Goal: Transaction & Acquisition: Purchase product/service

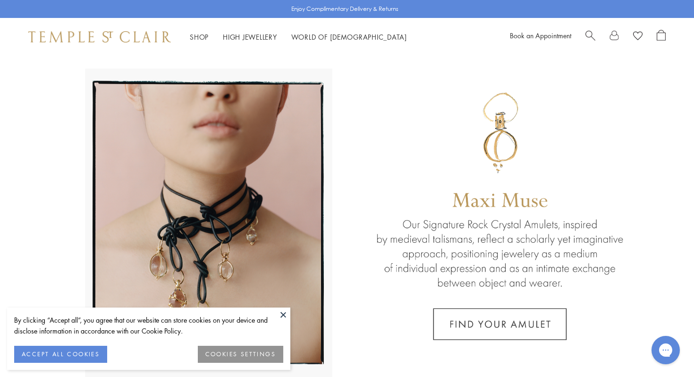
click at [283, 315] on button at bounding box center [283, 314] width 14 height 14
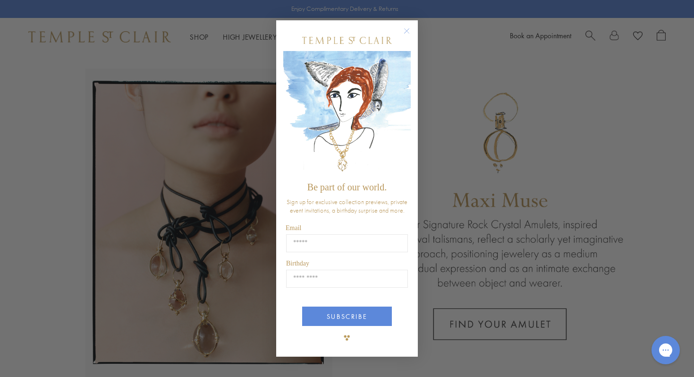
click at [408, 33] on icon "Close dialog" at bounding box center [407, 31] width 5 height 5
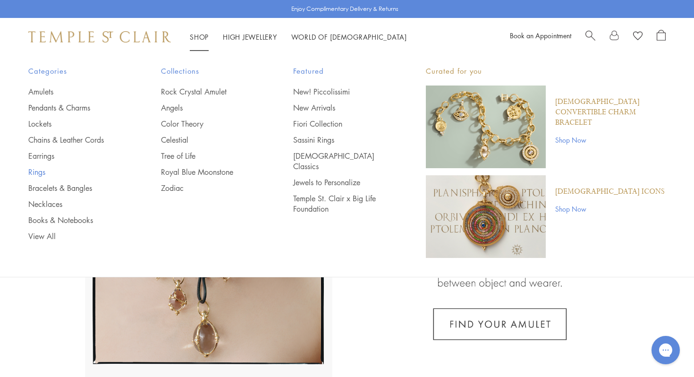
click at [39, 170] on link "Rings" at bounding box center [75, 172] width 95 height 10
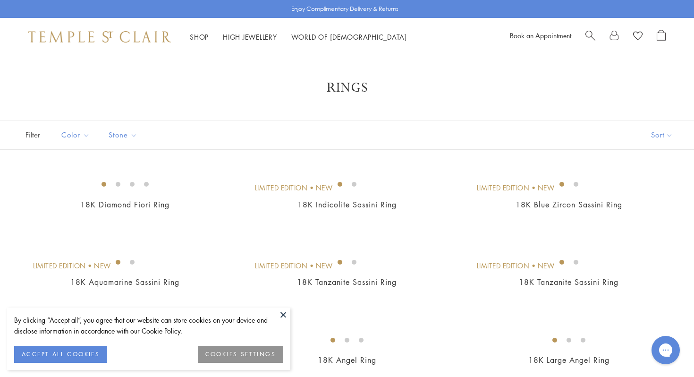
click at [281, 313] on button at bounding box center [283, 314] width 14 height 14
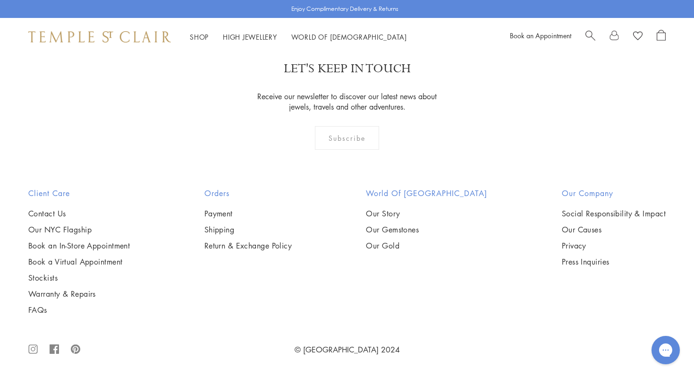
scroll to position [4310, 0]
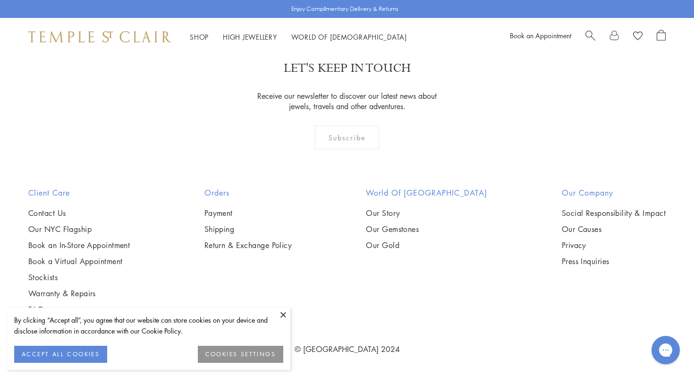
scroll to position [2145, 0]
